Goal: Task Accomplishment & Management: Use online tool/utility

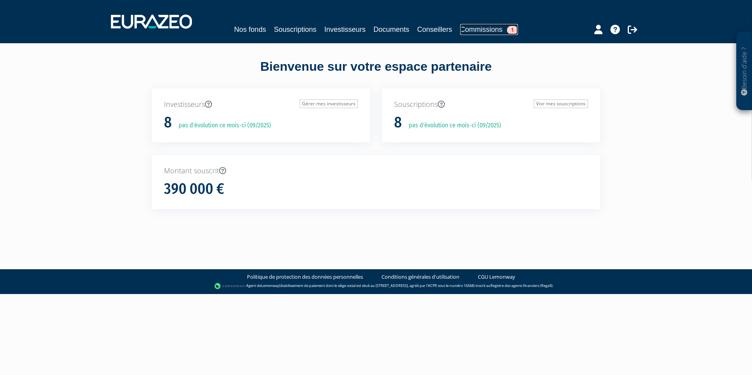
click at [486, 25] on link "Commissions 1" at bounding box center [489, 29] width 58 height 11
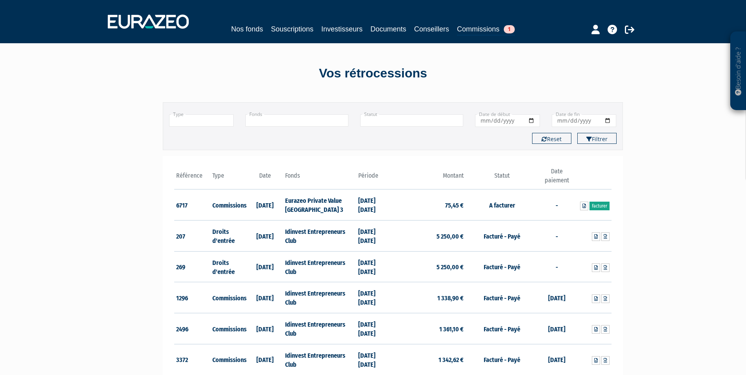
click at [601, 204] on link "Facturer" at bounding box center [600, 206] width 20 height 9
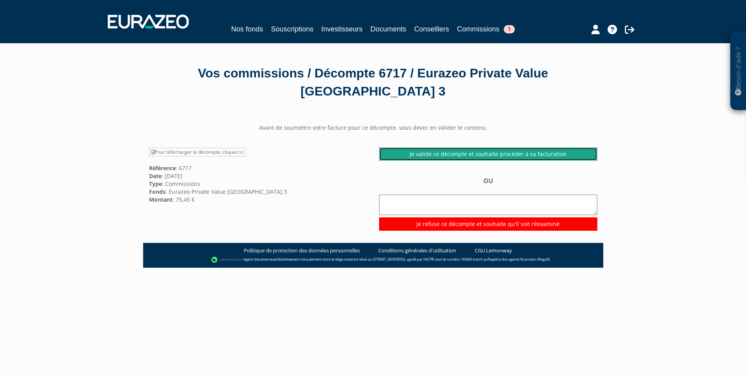
click at [533, 149] on link "Je valide ce décompte et souhaite procéder à sa facturation" at bounding box center [488, 153] width 218 height 13
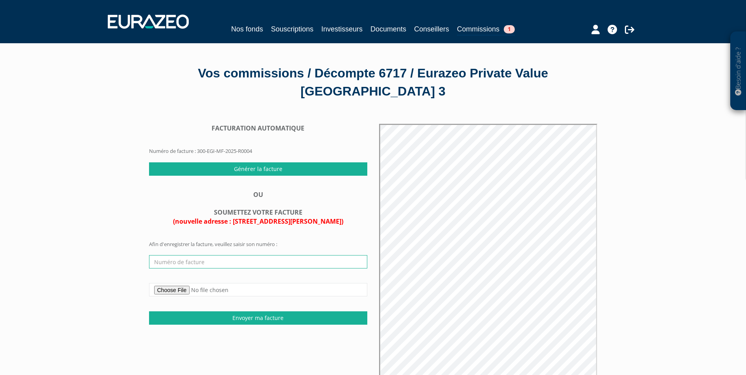
click at [199, 260] on input "text" at bounding box center [258, 261] width 218 height 13
type input "3"
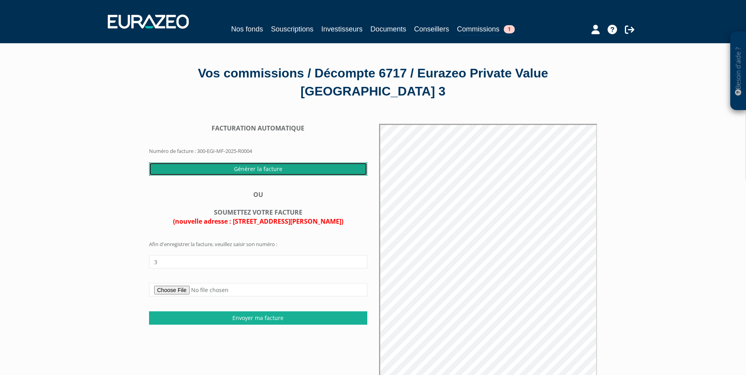
click at [275, 165] on input "Générer la facture" at bounding box center [258, 168] width 218 height 13
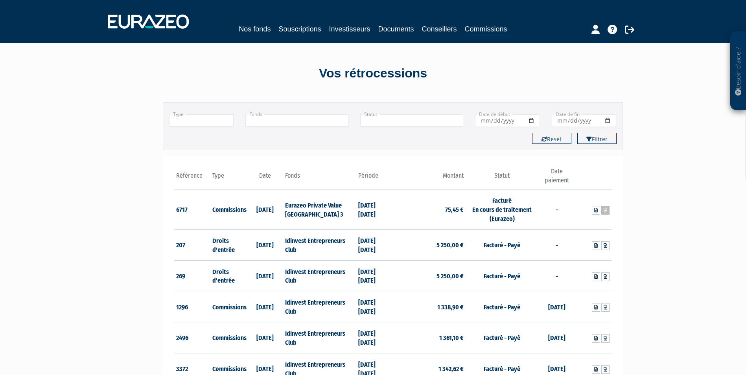
click at [607, 212] on icon at bounding box center [606, 210] width 4 height 5
